Goal: Information Seeking & Learning: Learn about a topic

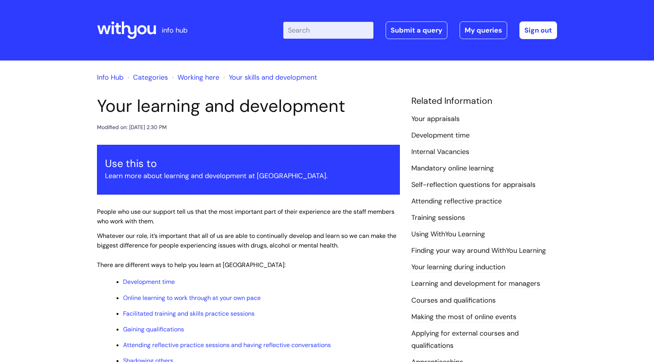
scroll to position [109, 0]
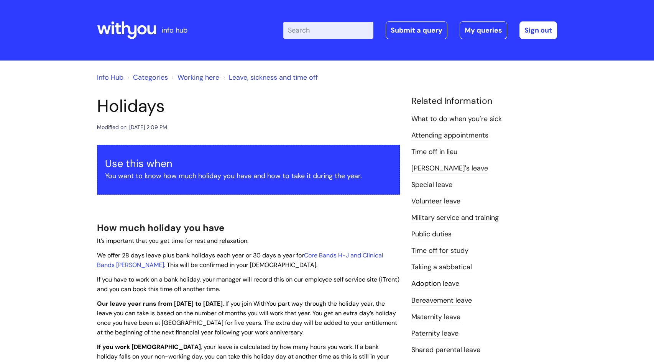
scroll to position [163, 0]
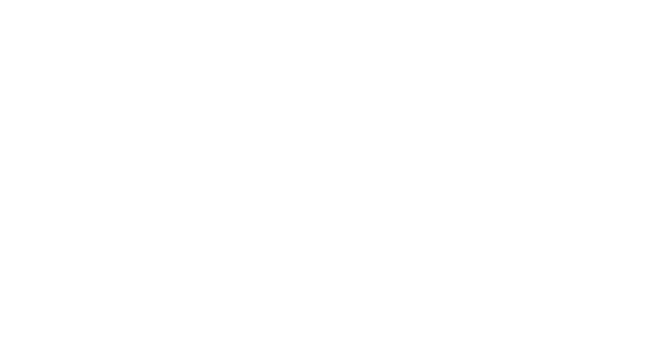
scroll to position [369, 0]
